Goal: Information Seeking & Learning: Find specific fact

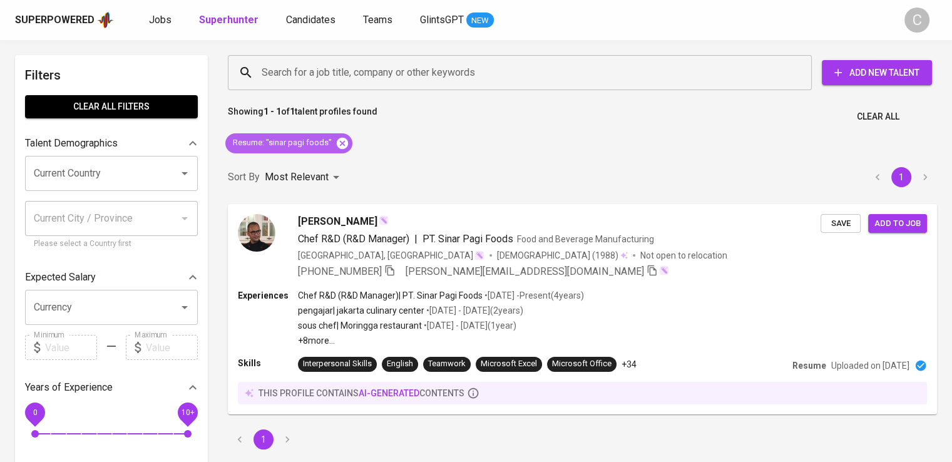
click at [340, 138] on icon at bounding box center [342, 142] width 11 height 11
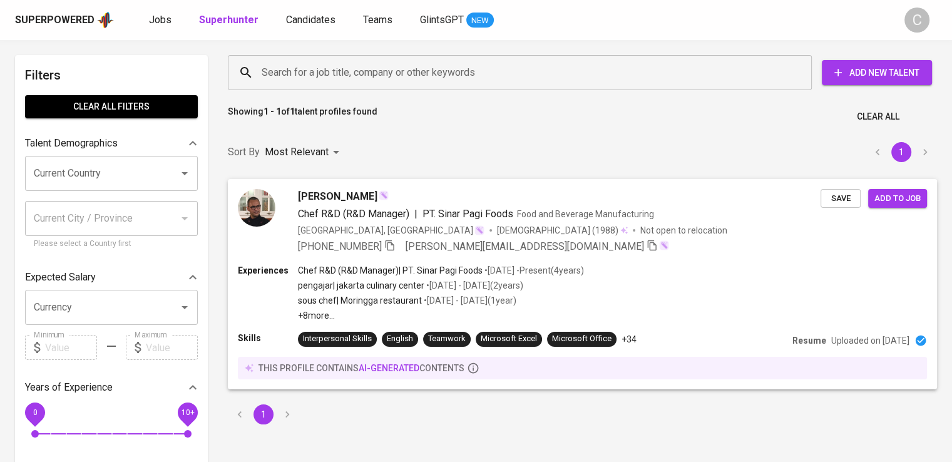
click at [363, 76] on input "Search for a job title, company or other keywords" at bounding box center [522, 73] width 529 height 24
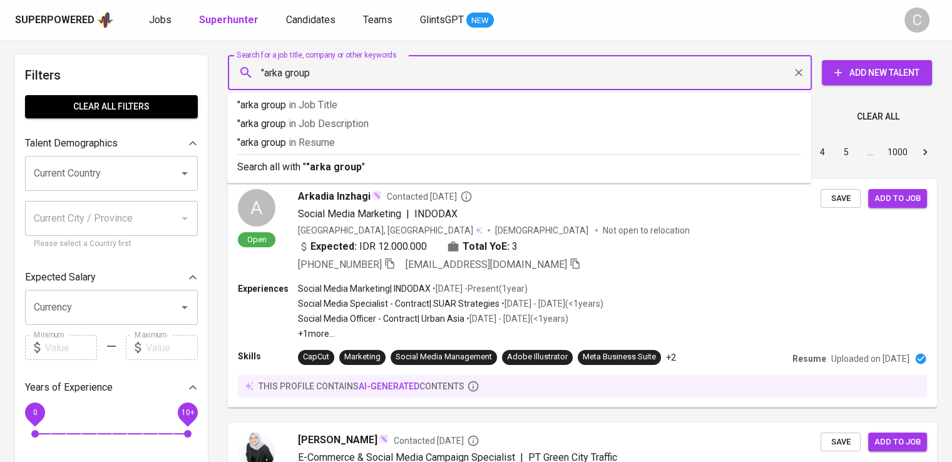
type input ""arka group""
click at [355, 148] on p ""arka group" in [GEOGRAPHIC_DATA]" at bounding box center [519, 142] width 564 height 15
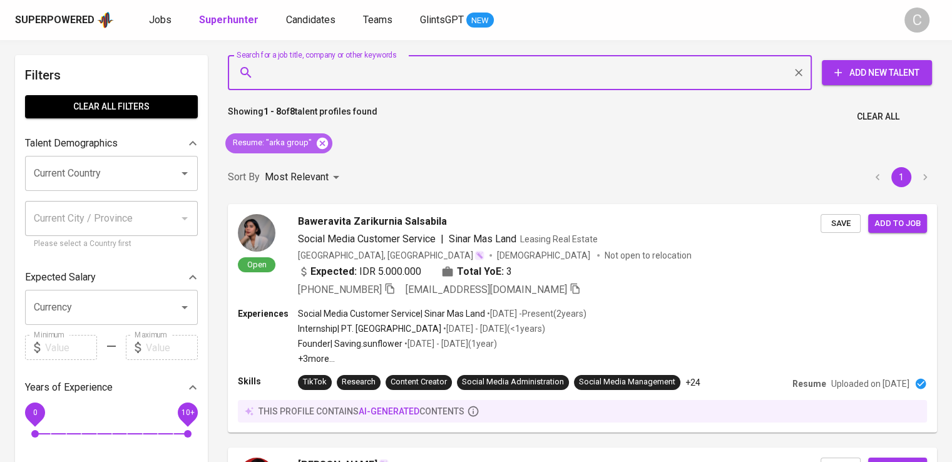
click at [325, 145] on icon at bounding box center [322, 142] width 11 height 11
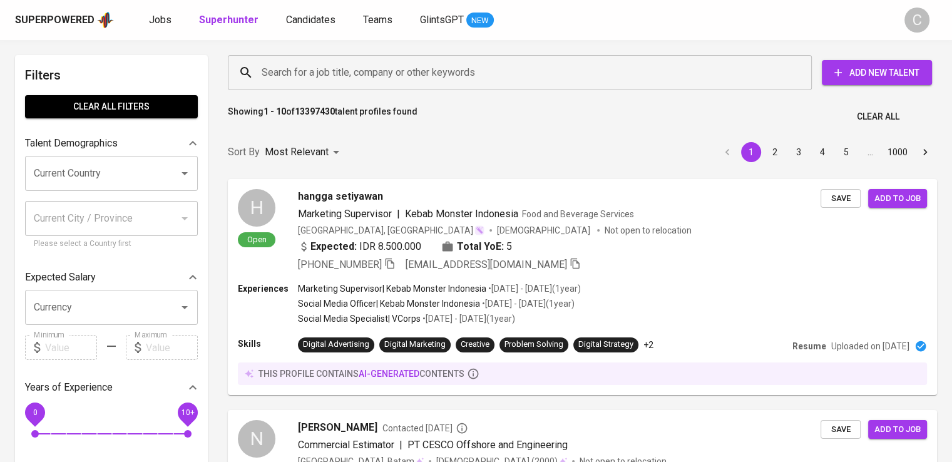
click at [301, 68] on input "Search for a job title, company or other keywords" at bounding box center [522, 73] width 529 height 24
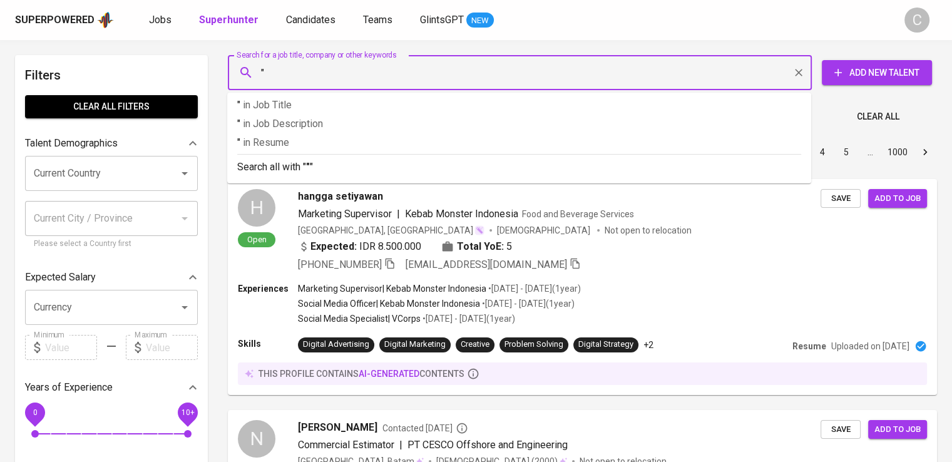
paste input "Iseki Indonesia"
type input ""Iseki Indonesia""
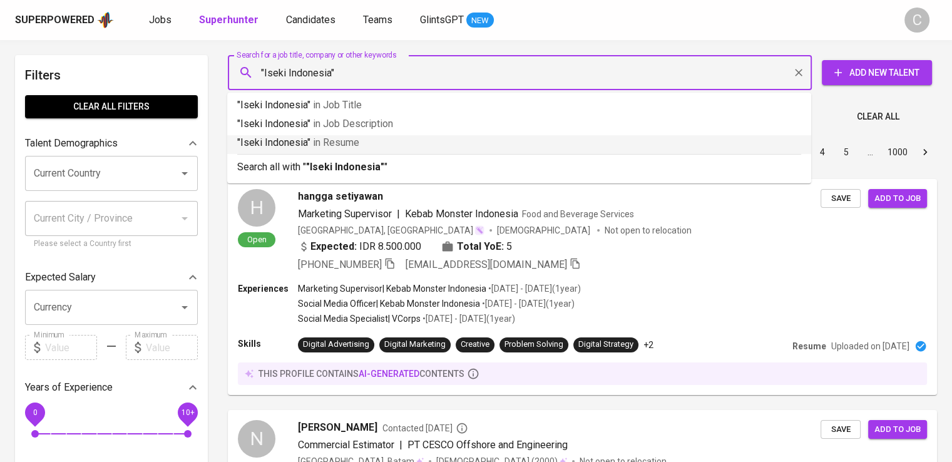
click at [309, 140] on p ""Iseki Indonesia" in [GEOGRAPHIC_DATA]" at bounding box center [519, 142] width 564 height 15
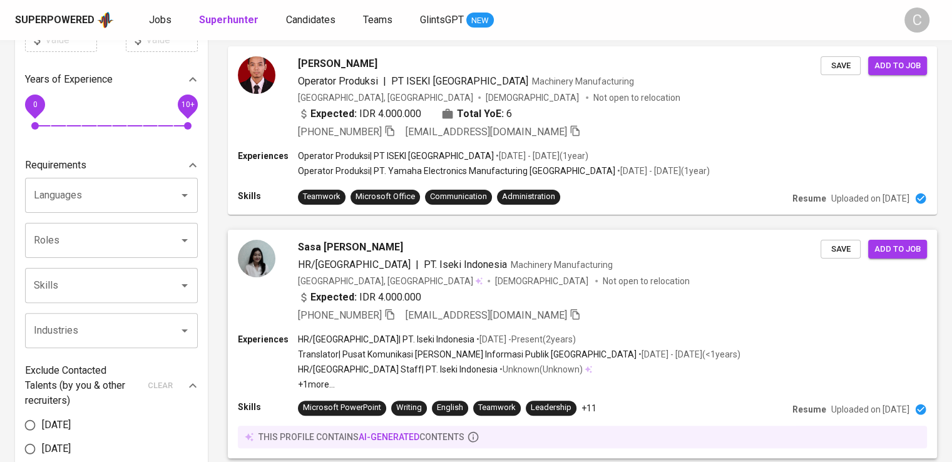
scroll to position [390, 0]
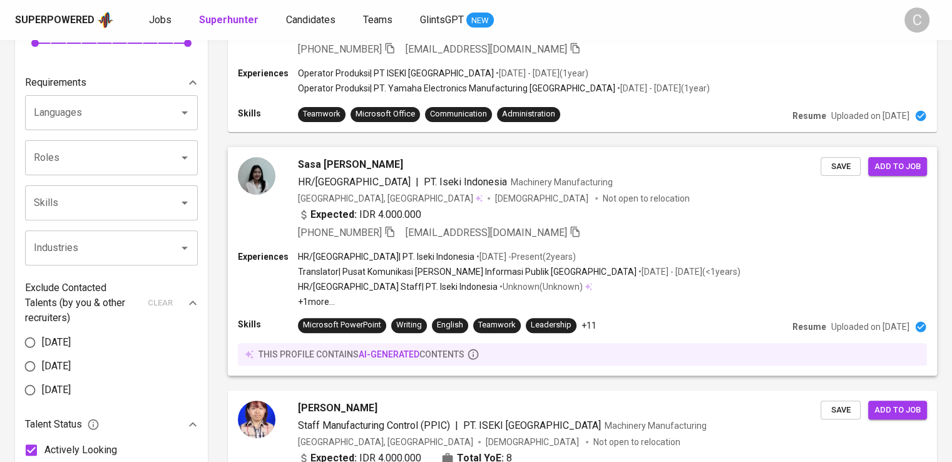
click at [487, 275] on p "Translator | Pusat Komunikasi [PERSON_NAME] Informasi Publik [GEOGRAPHIC_DATA]" at bounding box center [467, 271] width 339 height 13
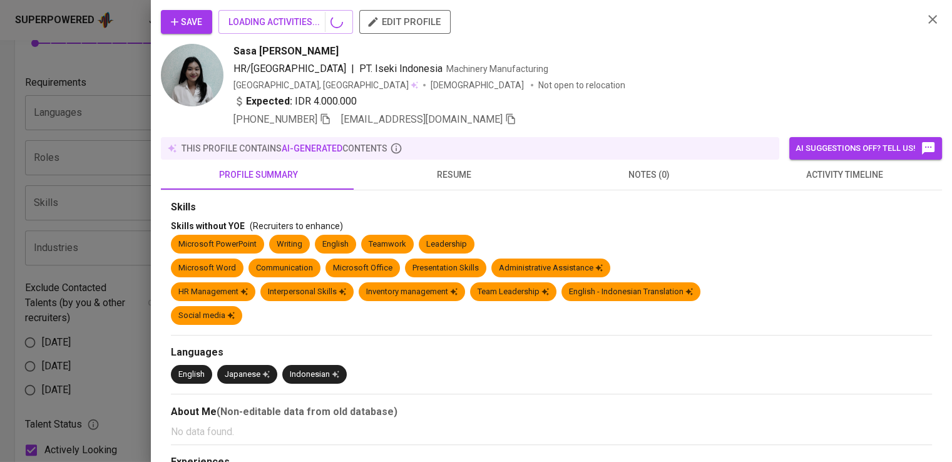
scroll to position [380, 0]
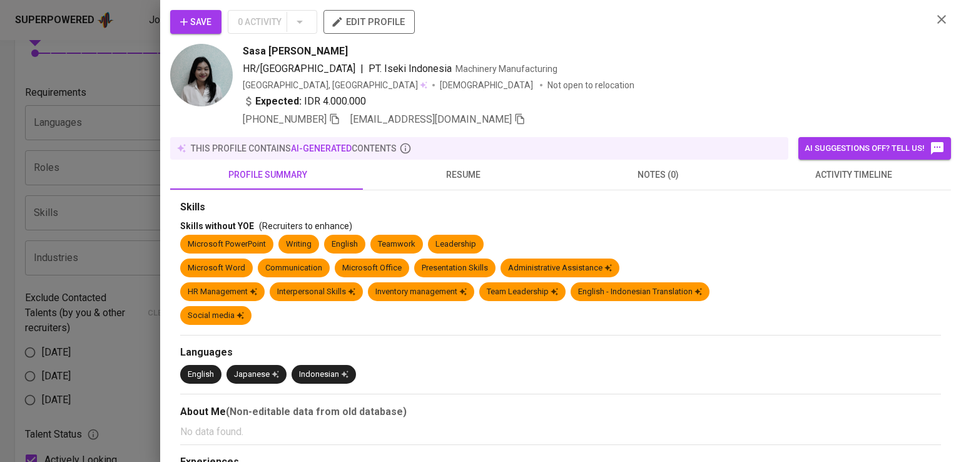
click at [718, 61] on div "Sasa Intan Maharani HR/[GEOGRAPHIC_DATA] | PT. Iseki Indonesia Machinery Manufa…" at bounding box center [583, 85] width 680 height 83
click at [332, 114] on icon "button" at bounding box center [334, 119] width 9 height 11
click at [140, 77] on div at bounding box center [480, 231] width 961 height 462
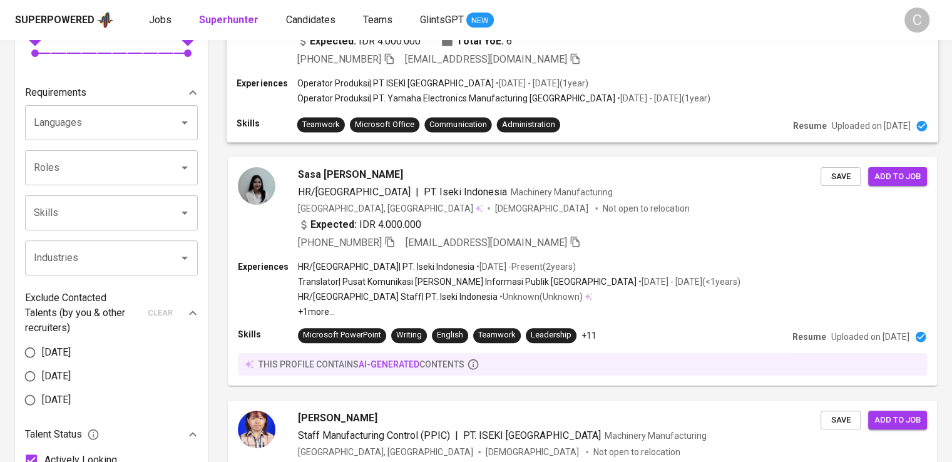
scroll to position [0, 0]
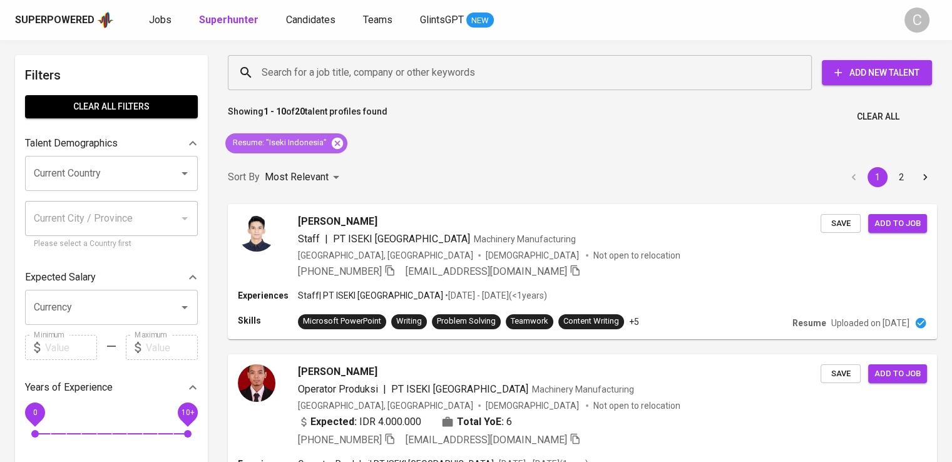
click at [337, 140] on icon at bounding box center [337, 142] width 11 height 11
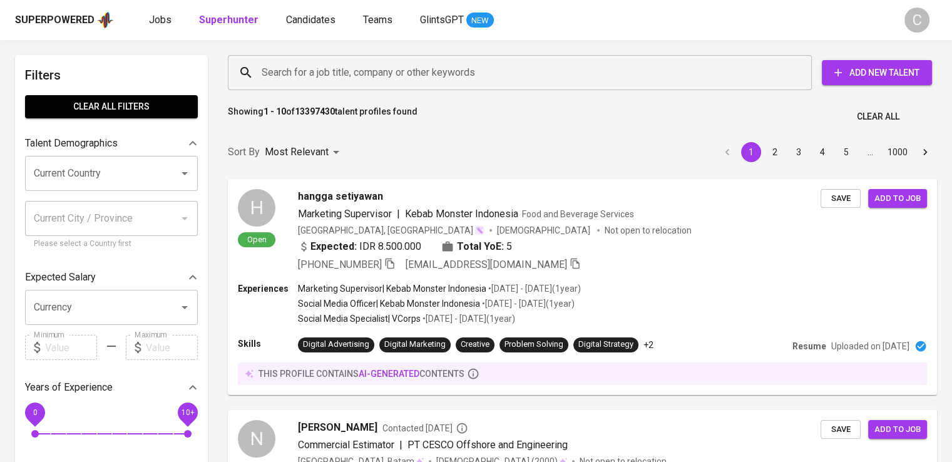
click at [355, 82] on input "Search for a job title, company or other keywords" at bounding box center [522, 73] width 529 height 24
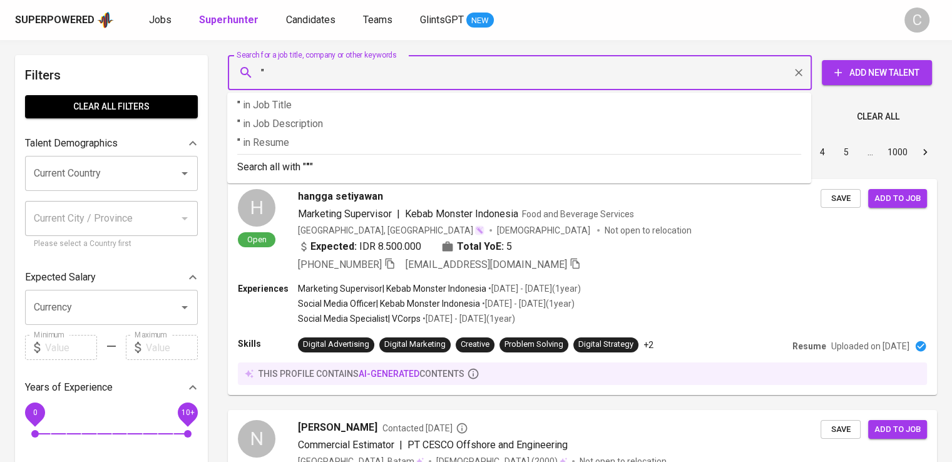
paste input "Savica Consultancy"
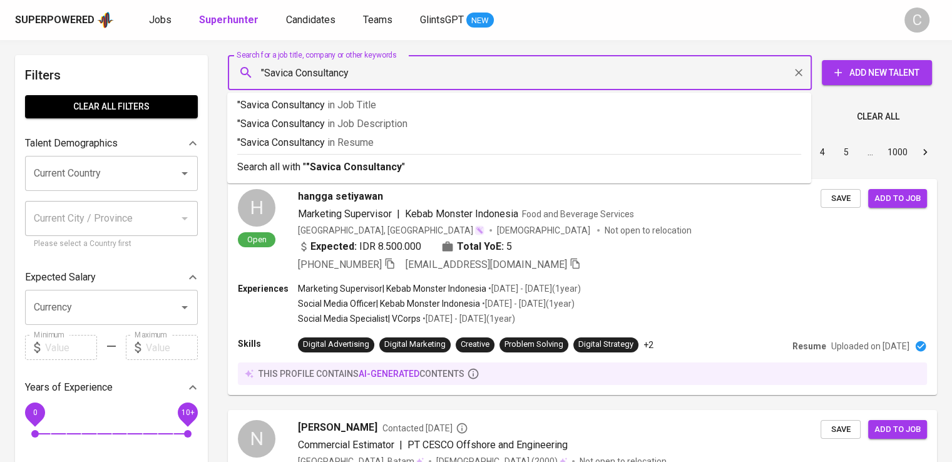
type input ""Savica Consultancy""
click at [377, 138] on span "in Resume" at bounding box center [353, 142] width 46 height 12
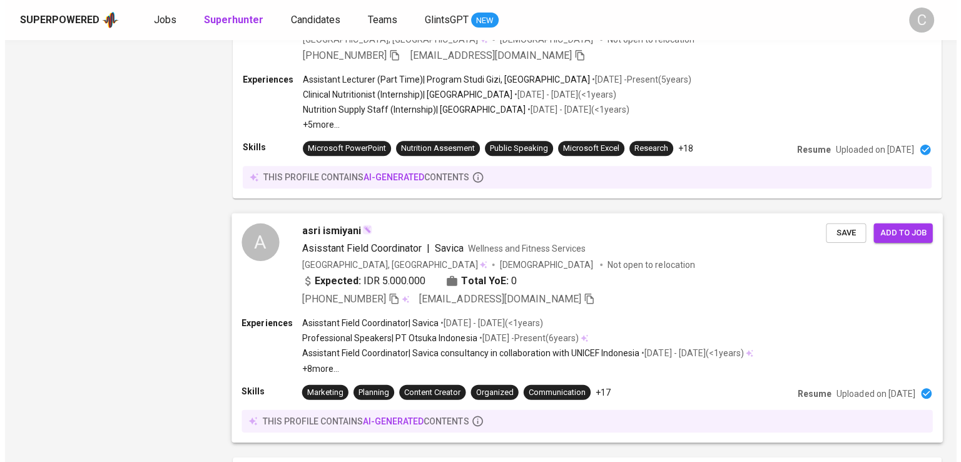
scroll to position [1370, 0]
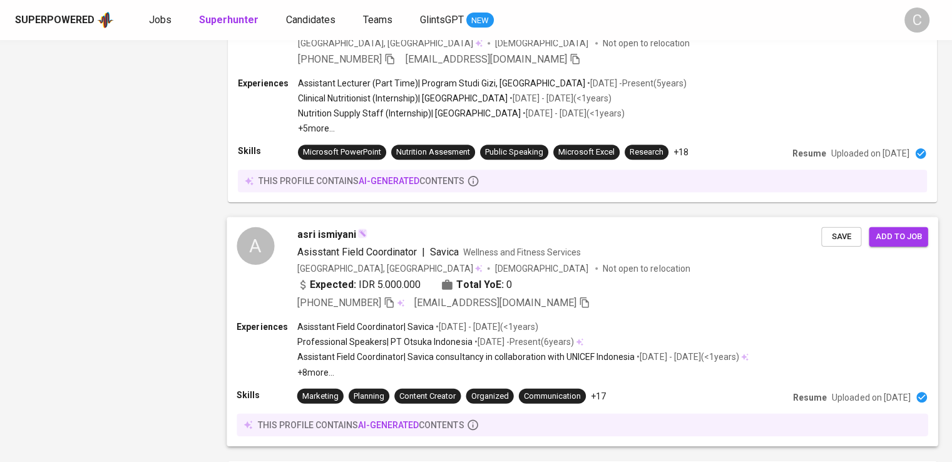
click at [432, 288] on div "Expected: IDR 5.000.000 Total YoE: 0" at bounding box center [404, 284] width 215 height 15
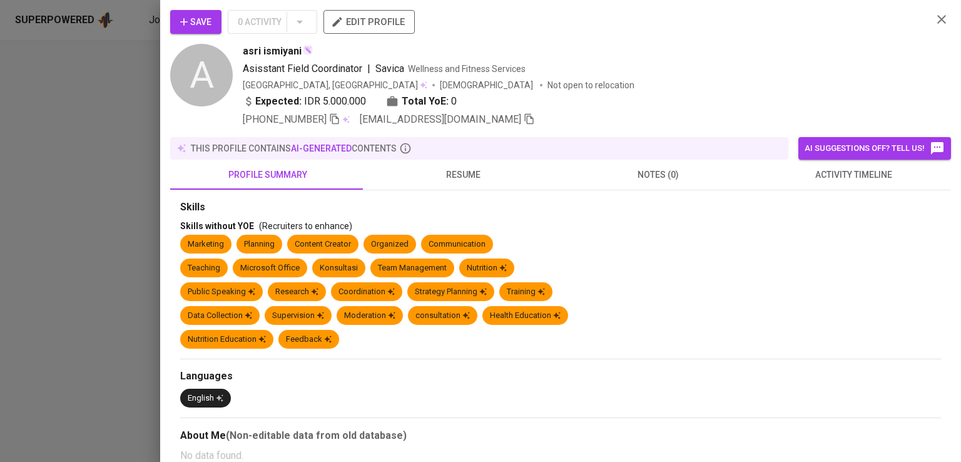
click at [759, 39] on div "Save 0 Activity edit profile" at bounding box center [546, 27] width 752 height 34
click at [338, 122] on icon "button" at bounding box center [334, 118] width 11 height 11
